Goal: Task Accomplishment & Management: Complete application form

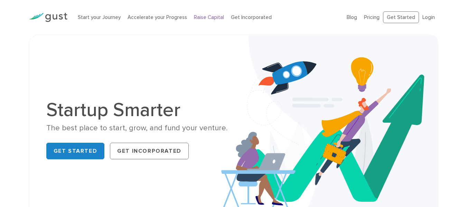
click at [200, 17] on link "Raise Capital" at bounding box center [209, 17] width 30 height 6
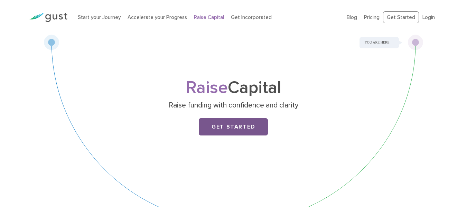
click at [246, 126] on link "Get Started" at bounding box center [233, 126] width 69 height 17
